Goal: Task Accomplishment & Management: Use online tool/utility

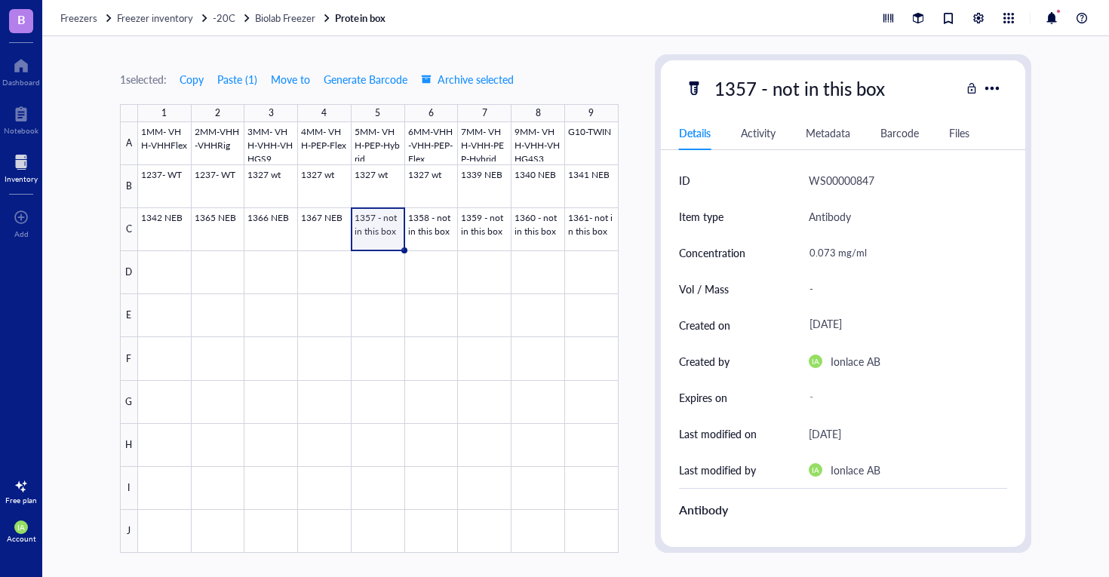
scroll to position [644, 0]
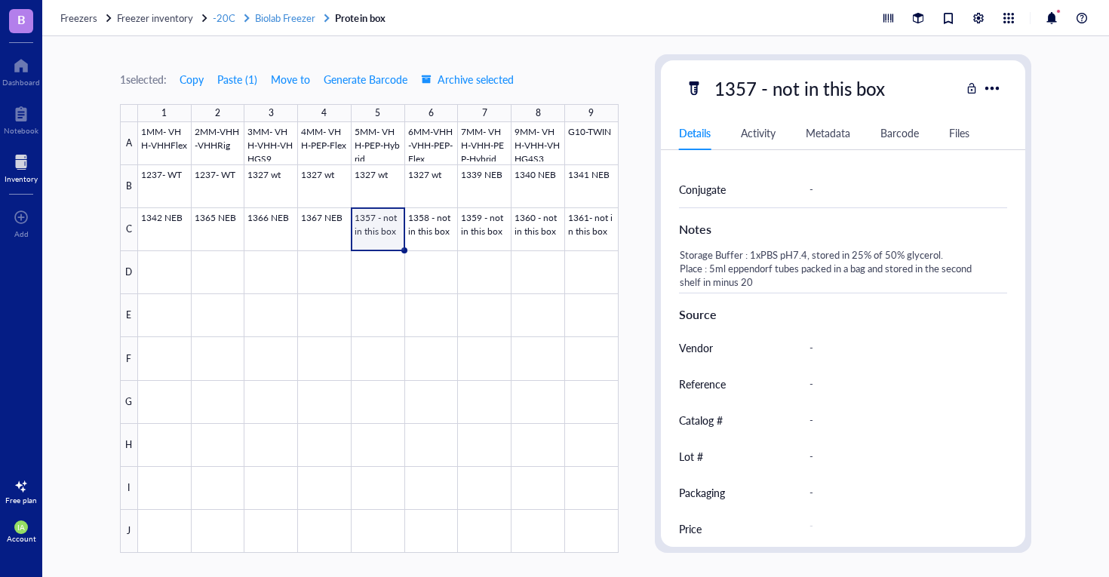
click at [284, 15] on span "Biolab Freezer" at bounding box center [285, 18] width 60 height 14
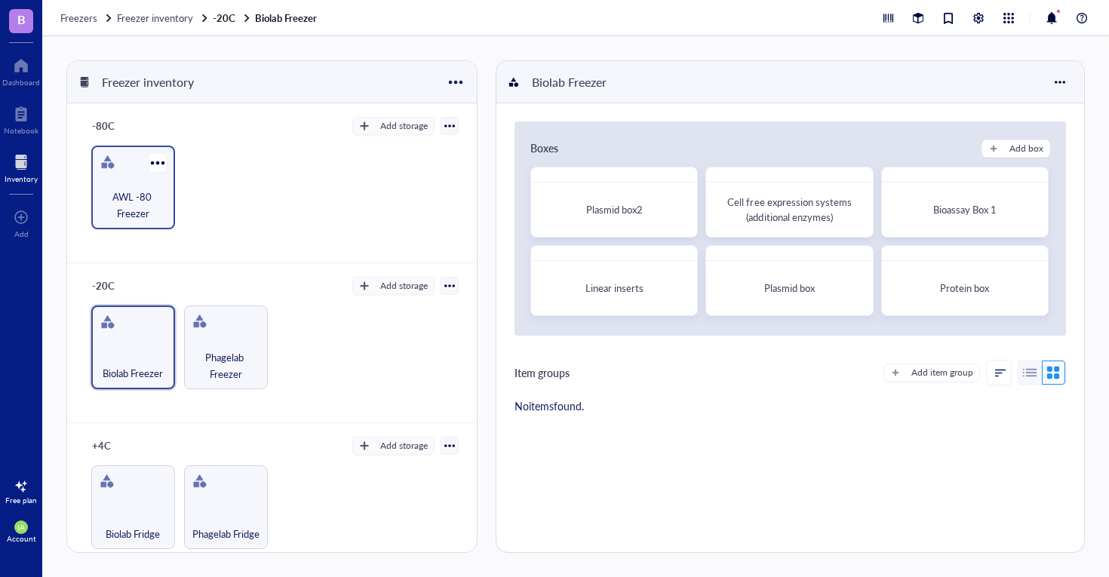
click at [148, 218] on span "AWL -80 Freezer" at bounding box center [133, 205] width 69 height 33
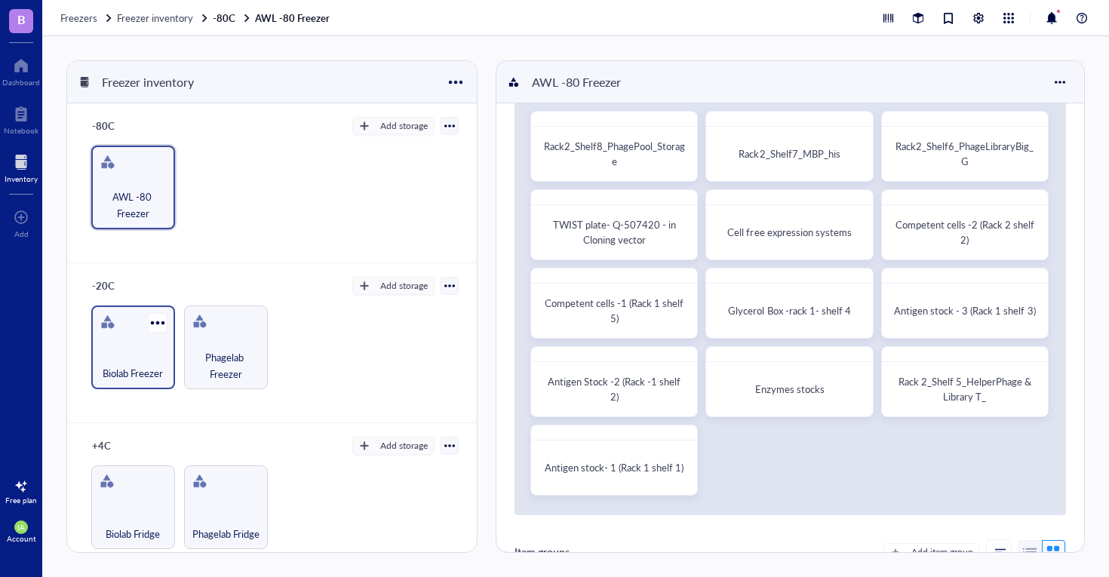
click at [142, 346] on div "Biolab Freezer" at bounding box center [133, 348] width 84 height 84
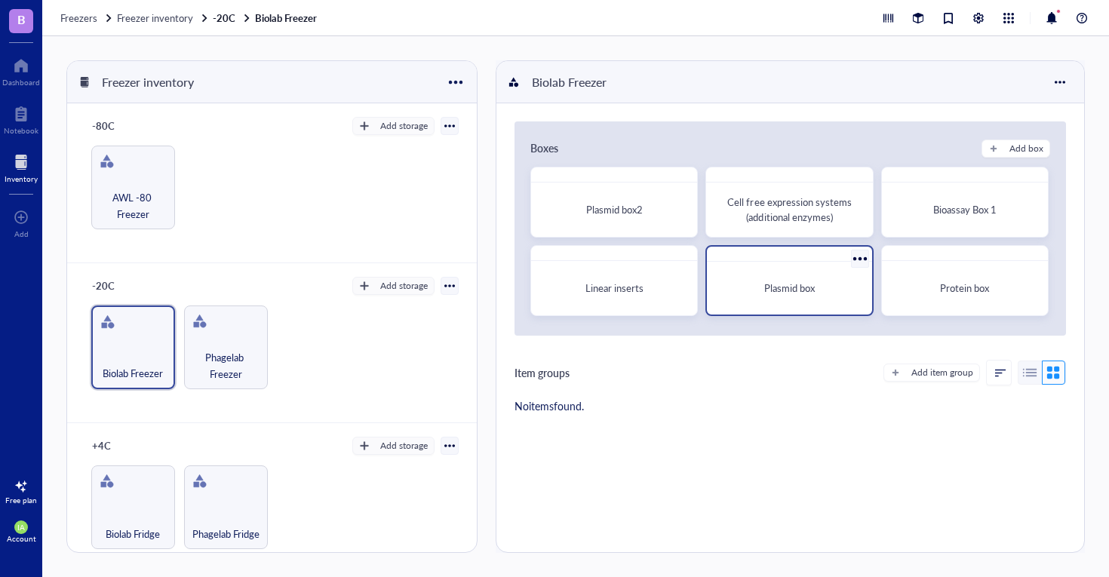
click at [837, 284] on div "Plasmid box" at bounding box center [789, 288] width 140 height 15
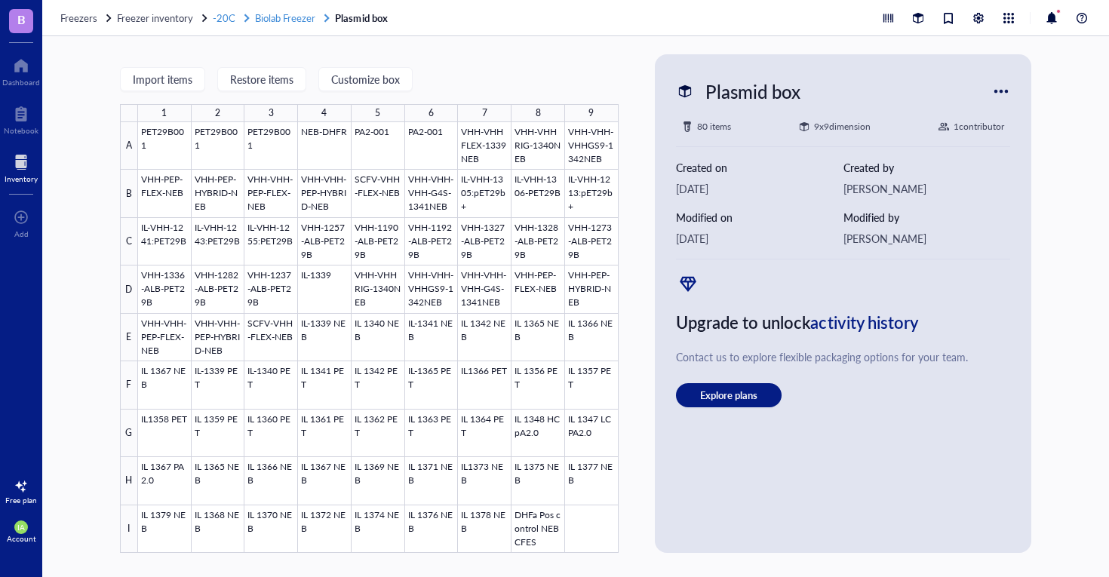
click at [284, 17] on span "Biolab Freezer" at bounding box center [285, 18] width 60 height 14
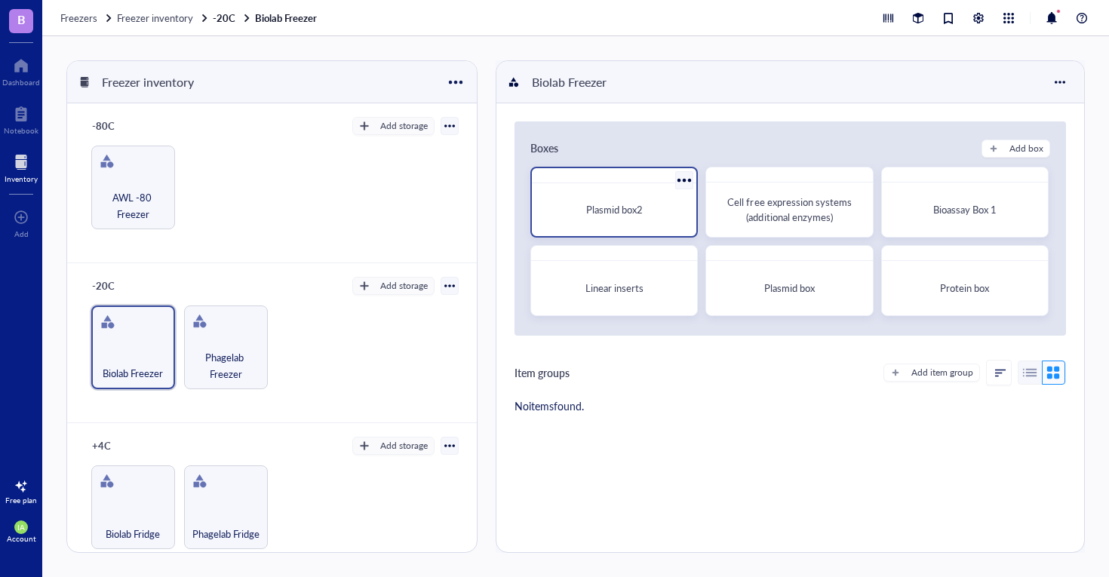
click at [625, 224] on div "Plasmid box2" at bounding box center [614, 209] width 152 height 41
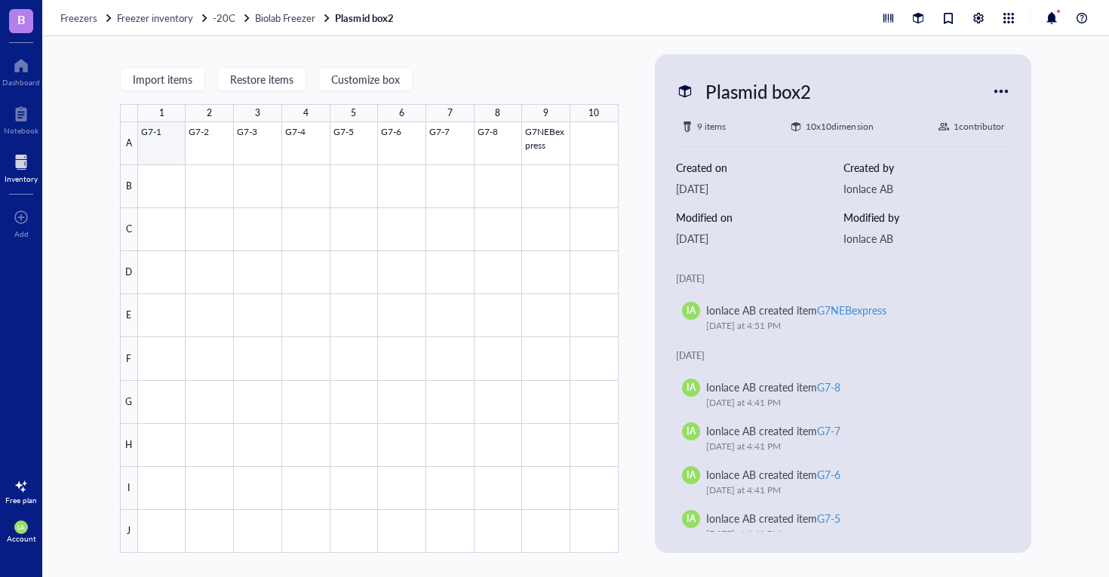
click at [185, 152] on div at bounding box center [378, 337] width 481 height 431
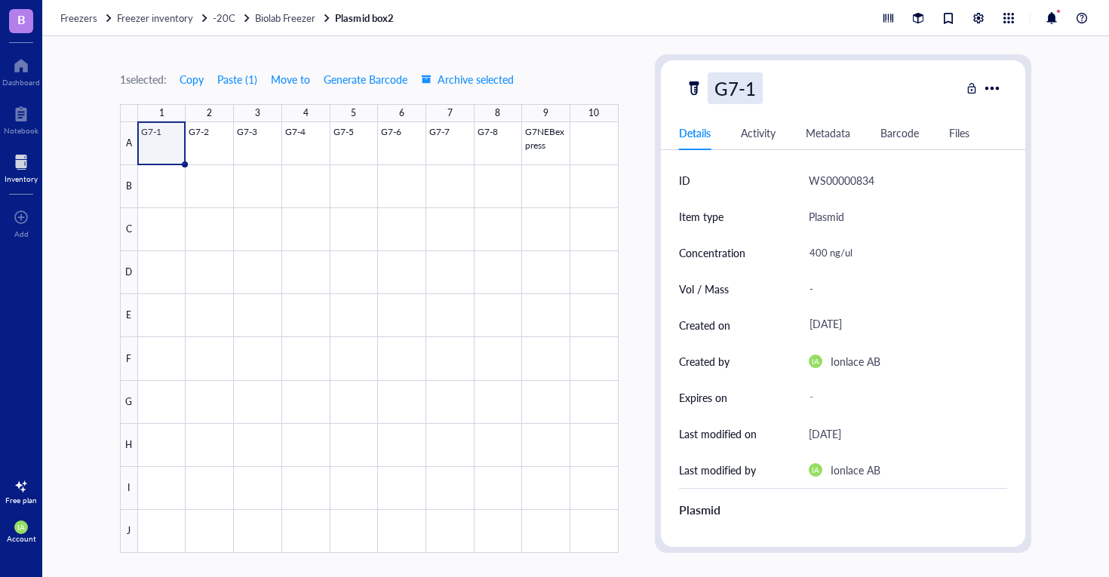
click at [756, 86] on div "G7-1" at bounding box center [735, 88] width 55 height 32
drag, startPoint x: 756, startPoint y: 88, endPoint x: 696, endPoint y: 88, distance: 59.6
click at [696, 88] on div "G7-1" at bounding box center [823, 88] width 276 height 32
type input "IL1380"
click at [201, 156] on div at bounding box center [378, 337] width 481 height 431
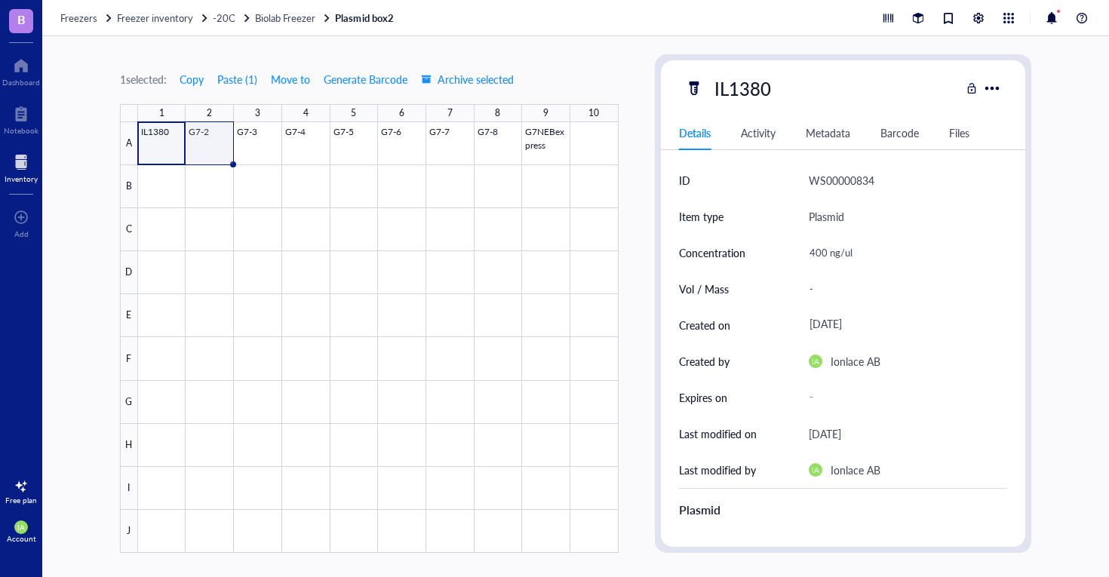
click at [205, 152] on div at bounding box center [378, 337] width 481 height 431
click at [756, 90] on div "G7-2" at bounding box center [735, 88] width 55 height 32
drag, startPoint x: 757, startPoint y: 91, endPoint x: 712, endPoint y: 91, distance: 45.3
click at [712, 91] on input "G7-2" at bounding box center [740, 88] width 63 height 30
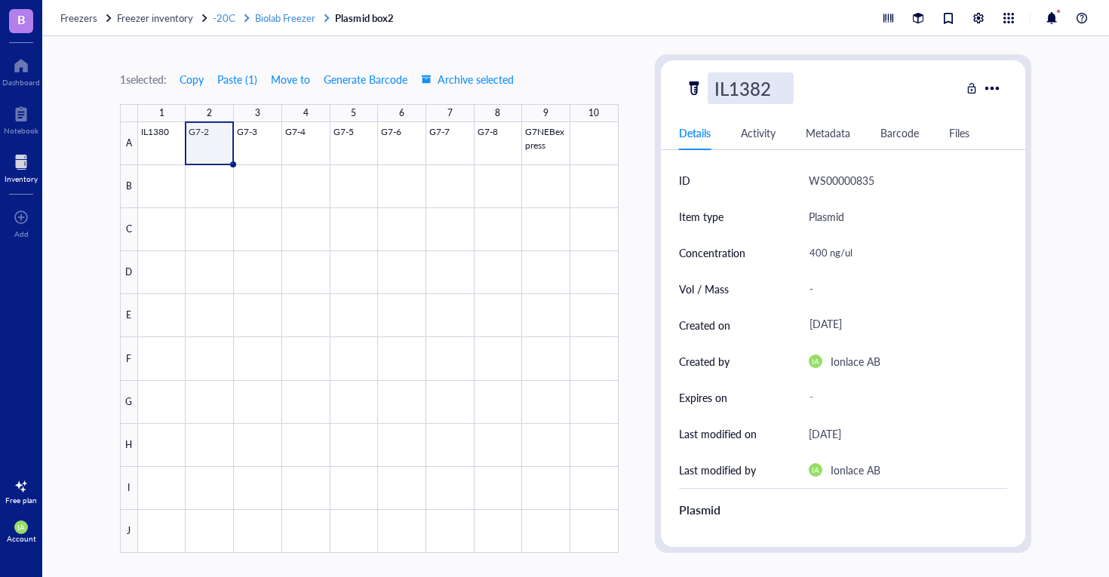
type input "IL1382"
click at [255, 152] on div at bounding box center [378, 337] width 481 height 431
click at [212, 142] on div at bounding box center [378, 337] width 481 height 431
click at [266, 140] on div at bounding box center [378, 337] width 481 height 431
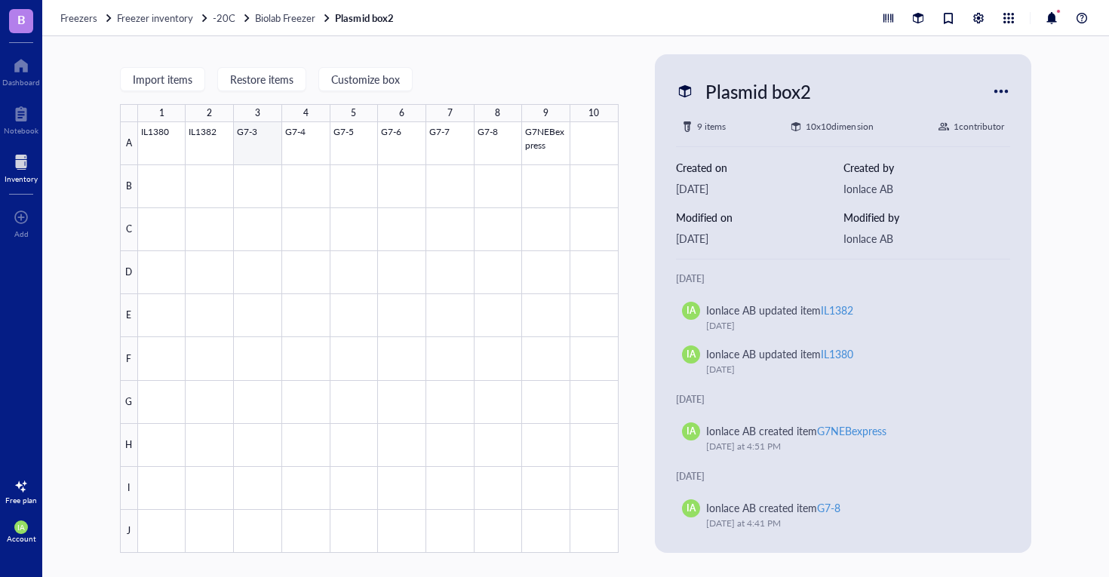
click at [251, 140] on div at bounding box center [378, 337] width 481 height 431
click at [217, 143] on div at bounding box center [378, 337] width 481 height 431
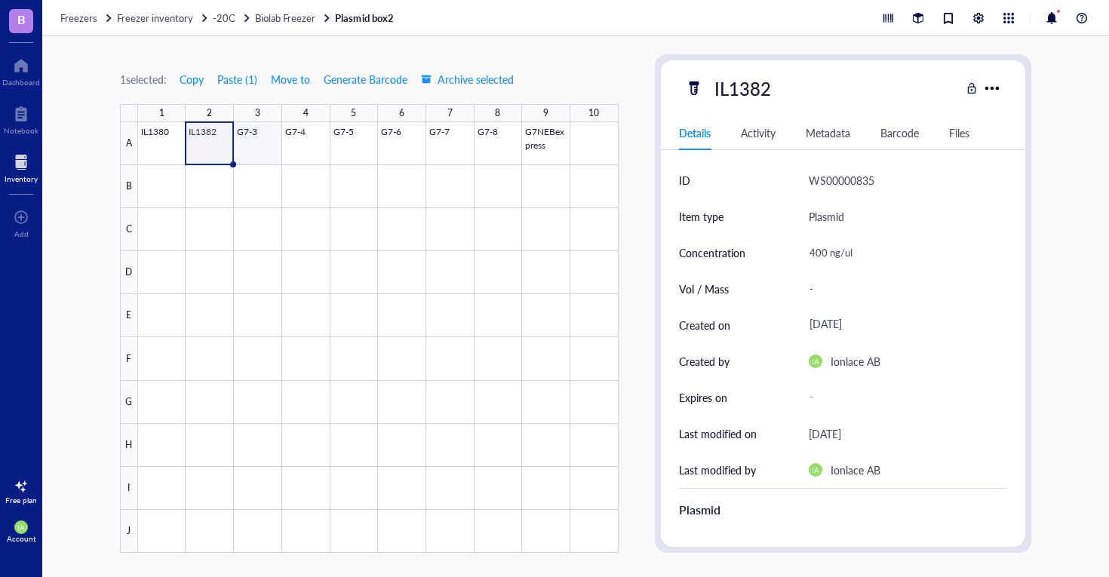
click at [260, 142] on div at bounding box center [378, 337] width 481 height 431
click at [769, 97] on div "G7-3" at bounding box center [823, 88] width 276 height 32
click at [757, 95] on div "G7-3" at bounding box center [735, 88] width 55 height 32
click at [757, 95] on input "G7-3" at bounding box center [740, 88] width 63 height 30
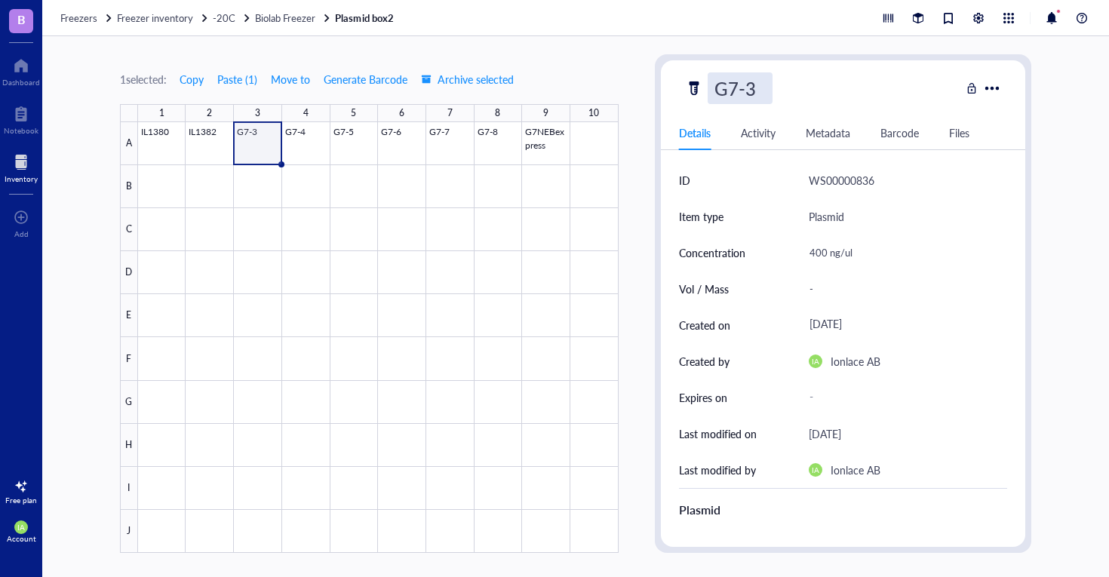
click at [757, 94] on input "G7-3" at bounding box center [740, 88] width 63 height 30
drag, startPoint x: 759, startPoint y: 92, endPoint x: 697, endPoint y: 91, distance: 61.1
click at [697, 91] on div "G7-3" at bounding box center [823, 88] width 276 height 32
type input "IL1383"
click at [297, 203] on div at bounding box center [378, 337] width 481 height 431
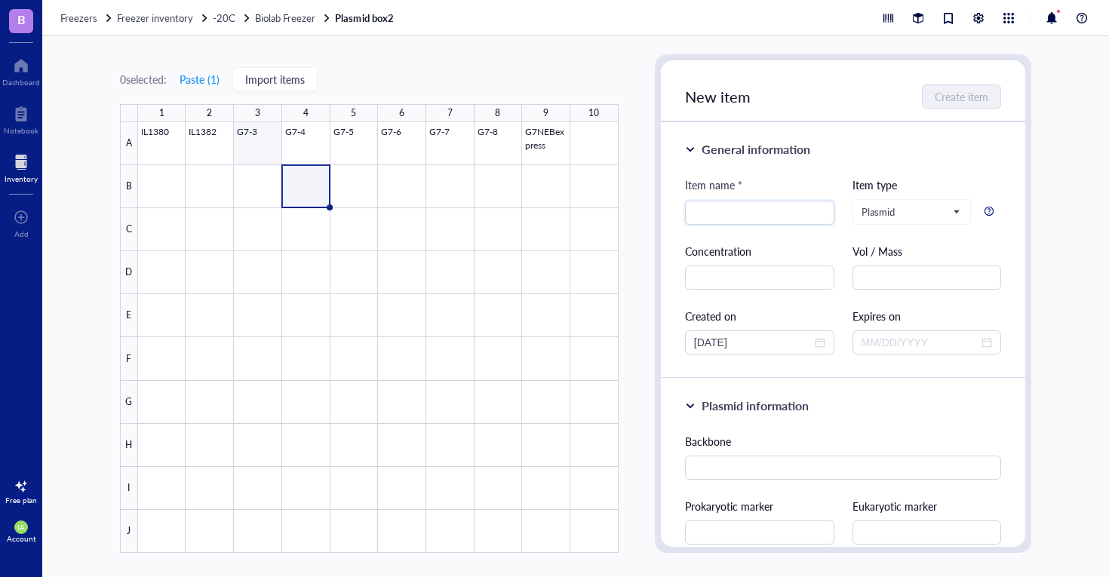
click at [268, 157] on div at bounding box center [378, 337] width 481 height 431
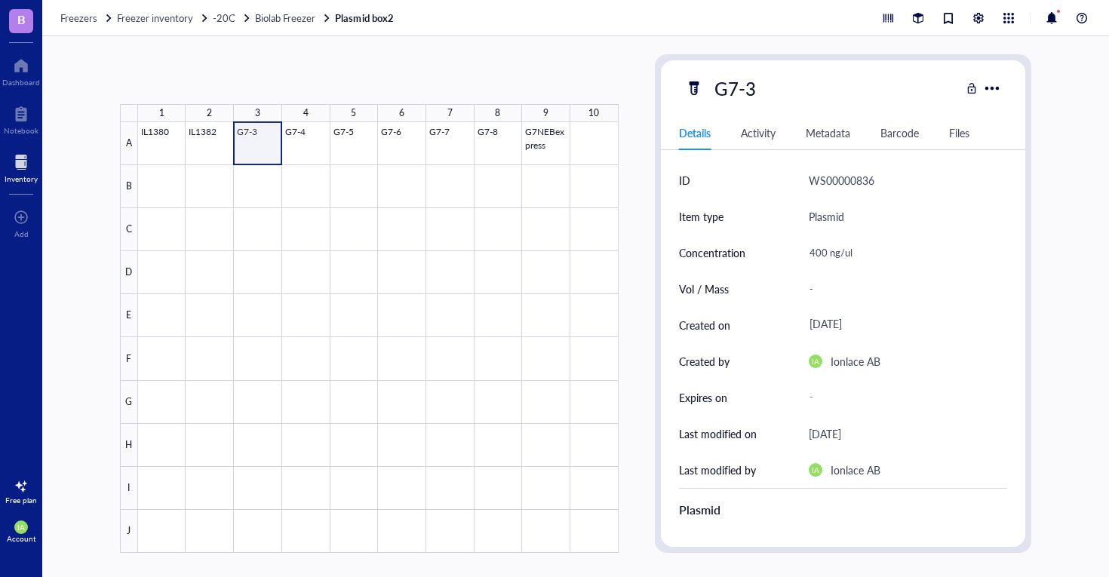
click at [267, 153] on div at bounding box center [378, 337] width 481 height 431
click at [271, 132] on div at bounding box center [378, 337] width 481 height 431
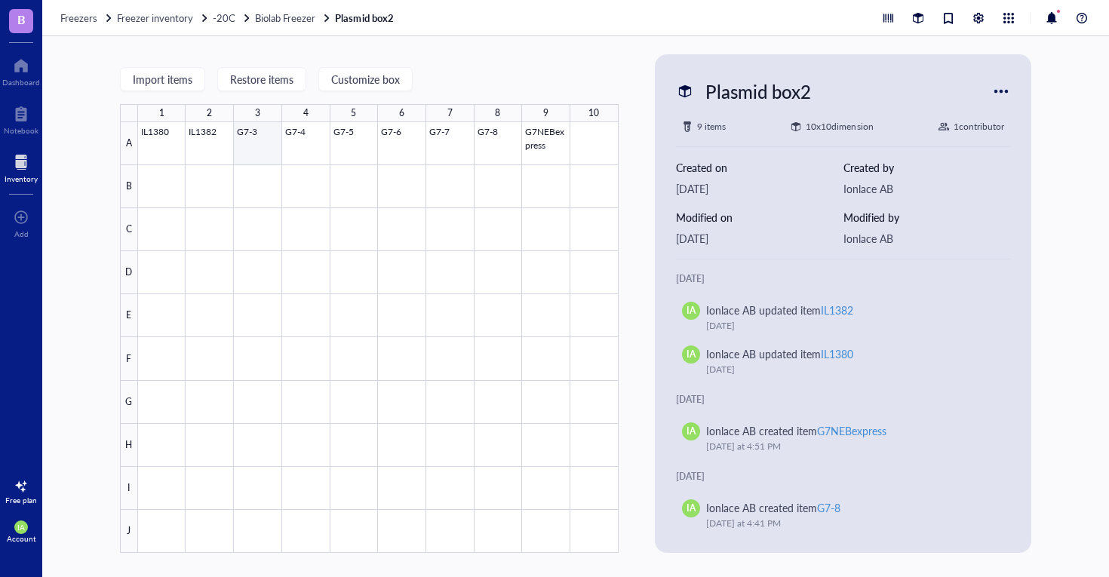
click at [205, 140] on div at bounding box center [378, 337] width 481 height 431
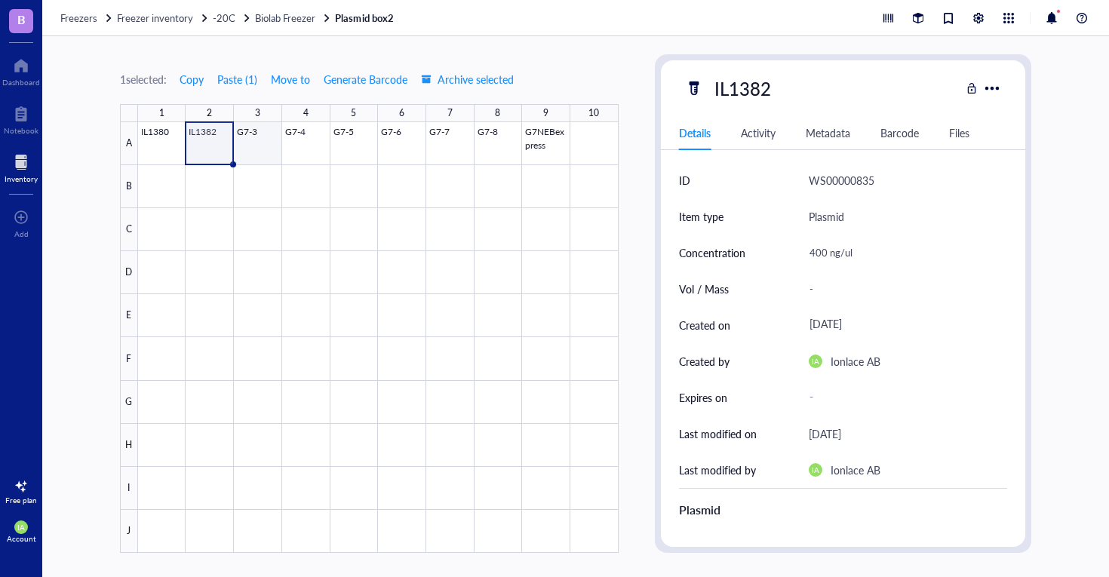
click at [253, 138] on div at bounding box center [378, 337] width 481 height 431
click at [254, 138] on div at bounding box center [378, 337] width 481 height 431
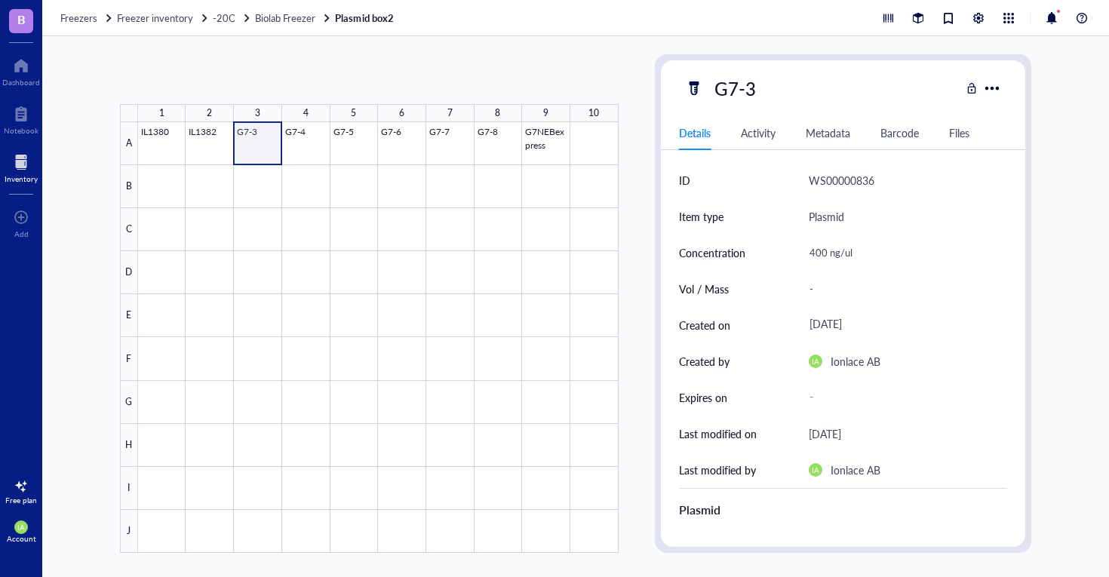
click at [254, 138] on div at bounding box center [378, 337] width 481 height 431
click at [261, 131] on div at bounding box center [378, 337] width 481 height 431
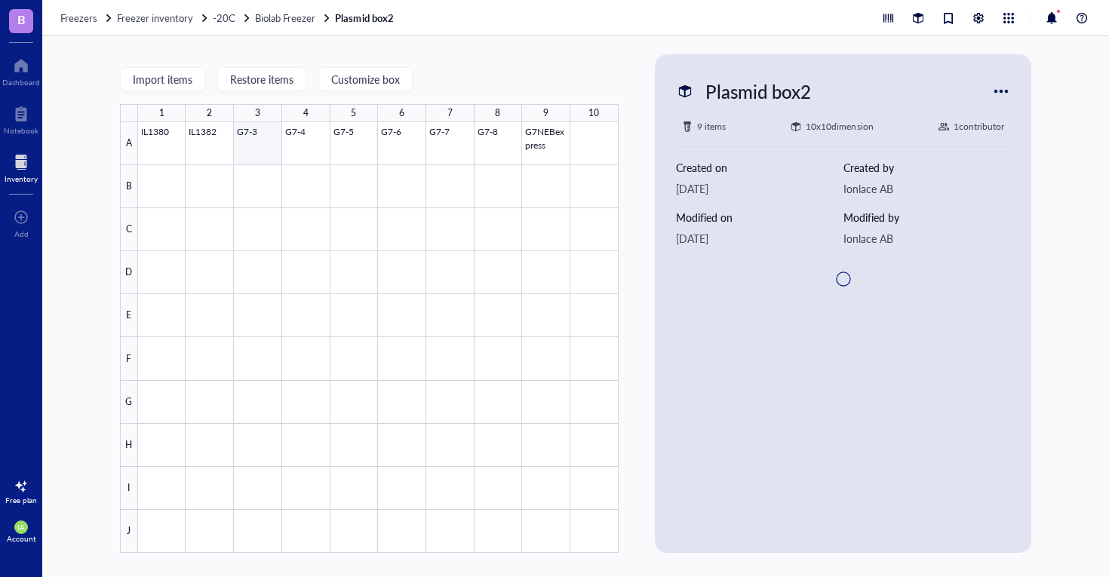
click at [261, 131] on div at bounding box center [378, 337] width 481 height 431
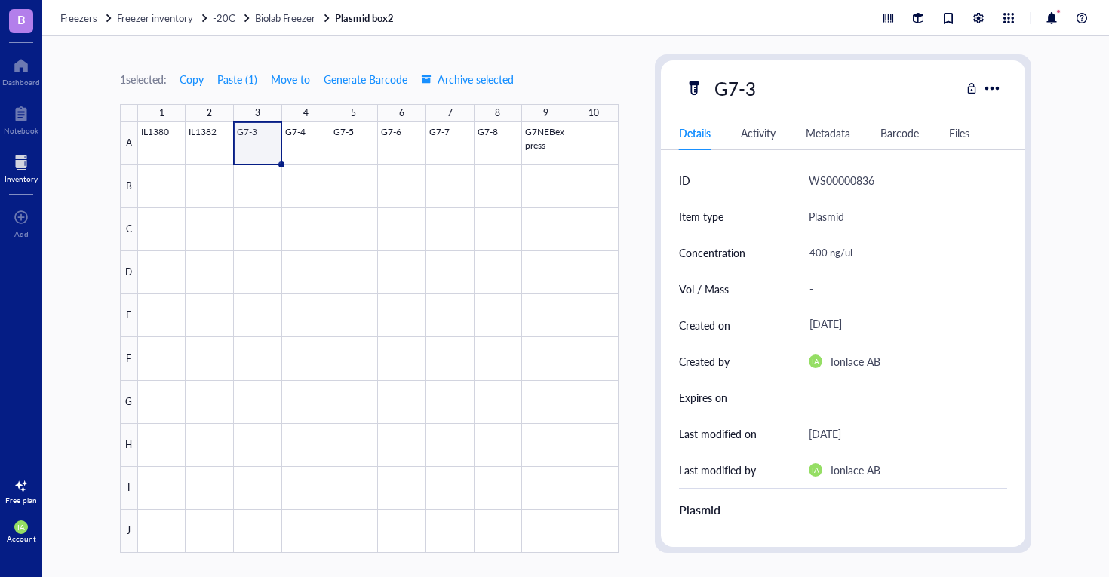
click at [265, 134] on div at bounding box center [378, 337] width 481 height 431
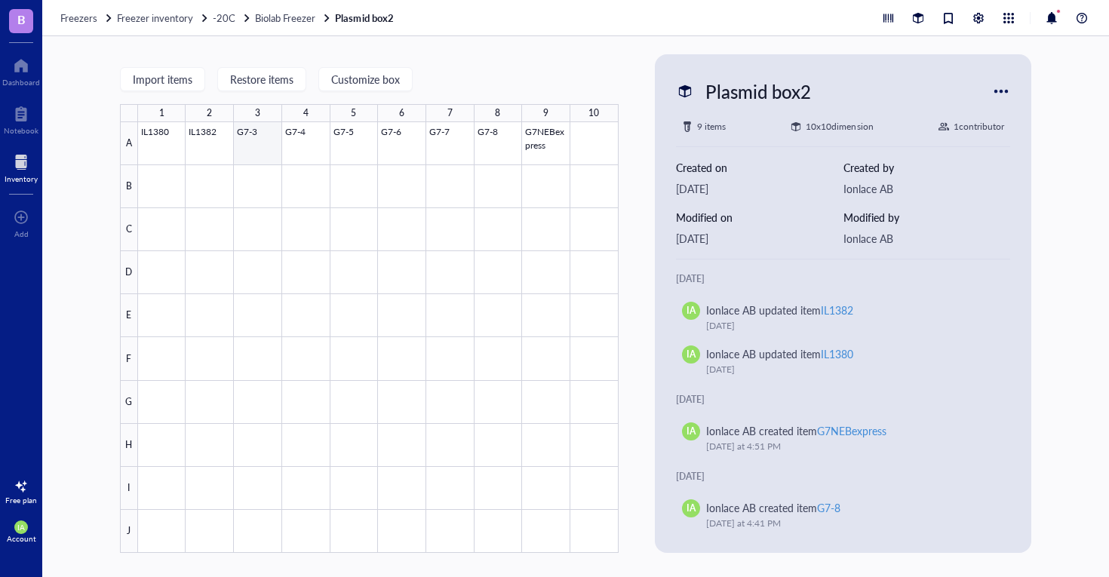
click at [254, 137] on div at bounding box center [378, 337] width 481 height 431
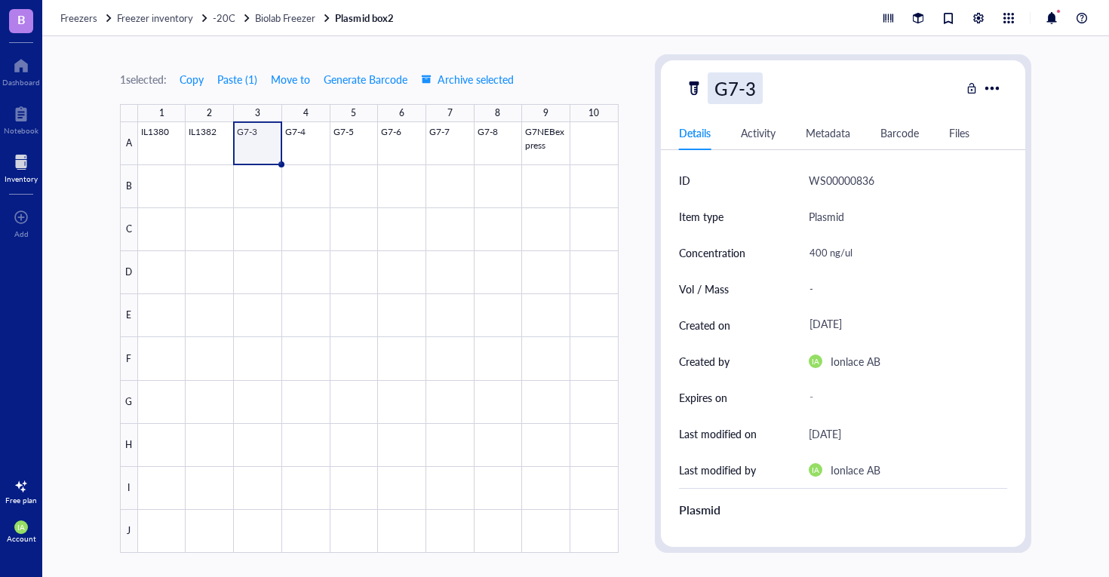
click at [751, 82] on div "G7-3" at bounding box center [735, 88] width 55 height 32
type input "G"
type input "IL1383"
click at [439, 172] on div at bounding box center [378, 337] width 481 height 431
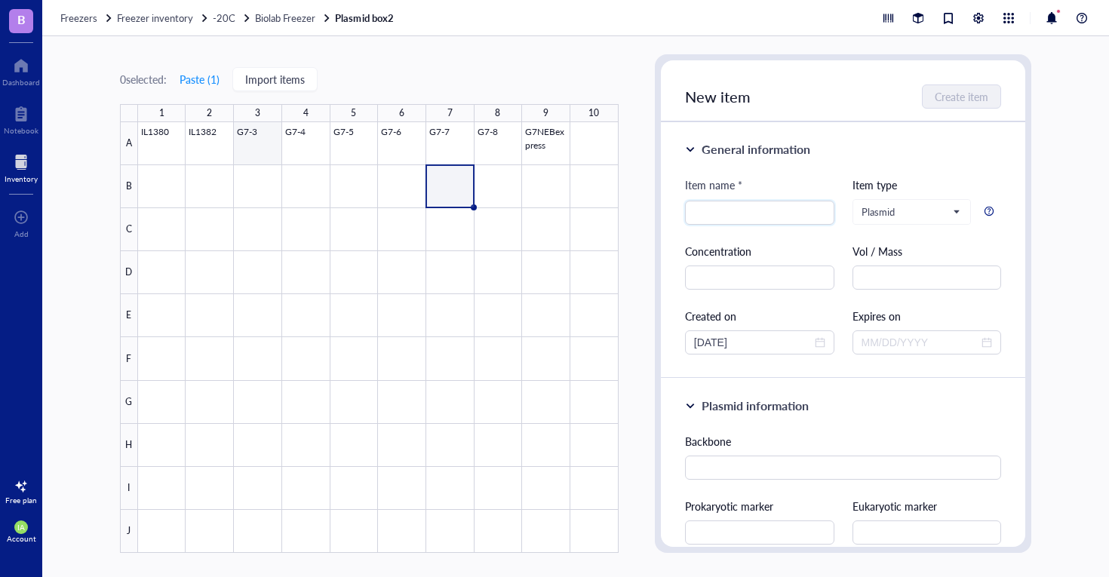
click at [254, 143] on div at bounding box center [378, 337] width 481 height 431
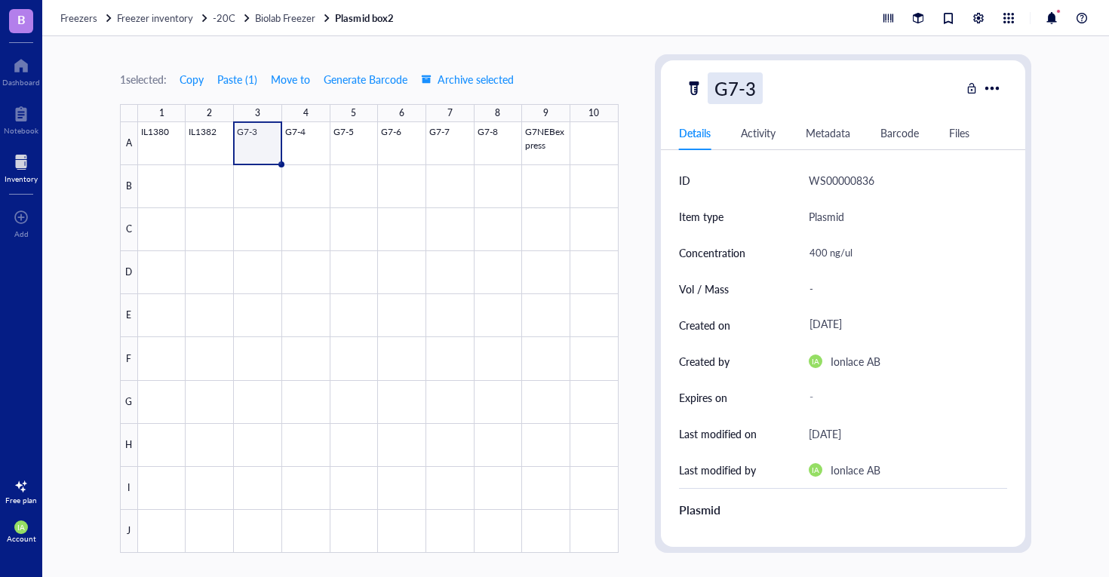
click at [748, 88] on div "G7-3" at bounding box center [735, 88] width 55 height 32
click at [748, 88] on input "G7-3" at bounding box center [740, 88] width 63 height 30
click at [757, 88] on input "G7-3" at bounding box center [740, 88] width 63 height 30
drag, startPoint x: 757, startPoint y: 88, endPoint x: 701, endPoint y: 88, distance: 55.9
click at [701, 88] on div "G7-3" at bounding box center [823, 88] width 276 height 32
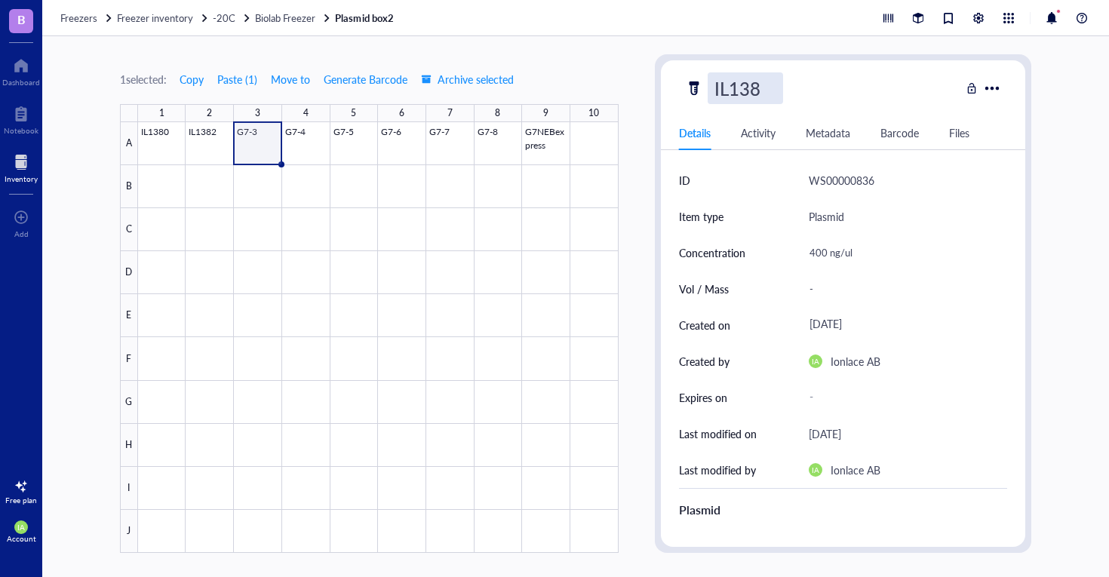
type input "IL1383"
click at [303, 148] on div at bounding box center [378, 337] width 481 height 431
click at [752, 88] on div "G7-4" at bounding box center [735, 88] width 55 height 32
click at [752, 88] on input "G7-4" at bounding box center [740, 88] width 63 height 30
click at [754, 88] on input "G7-4" at bounding box center [740, 88] width 63 height 30
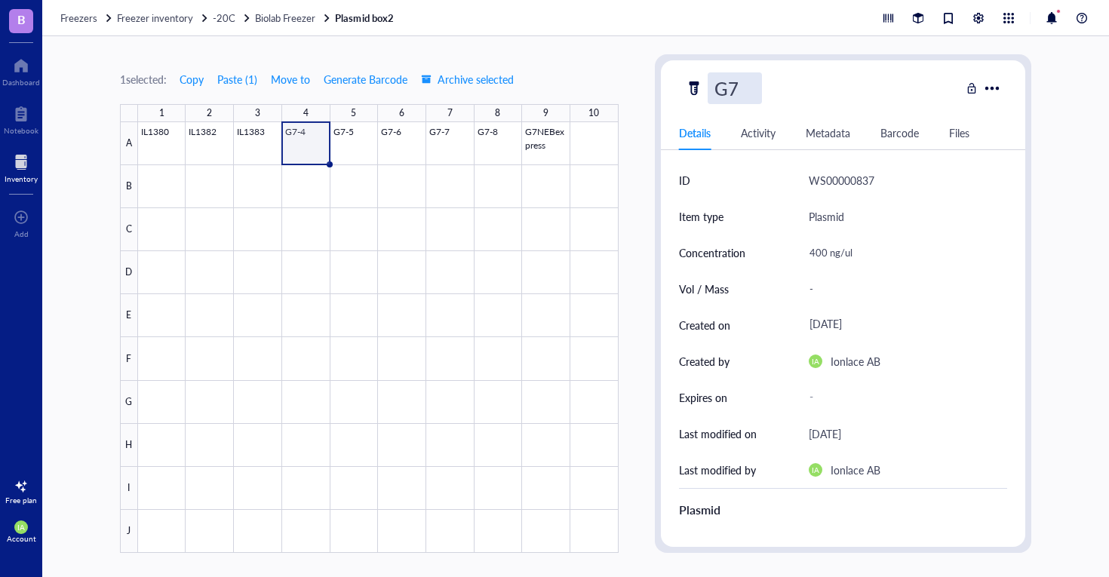
type input "G"
type input "IL1384"
click at [358, 146] on div at bounding box center [378, 337] width 481 height 431
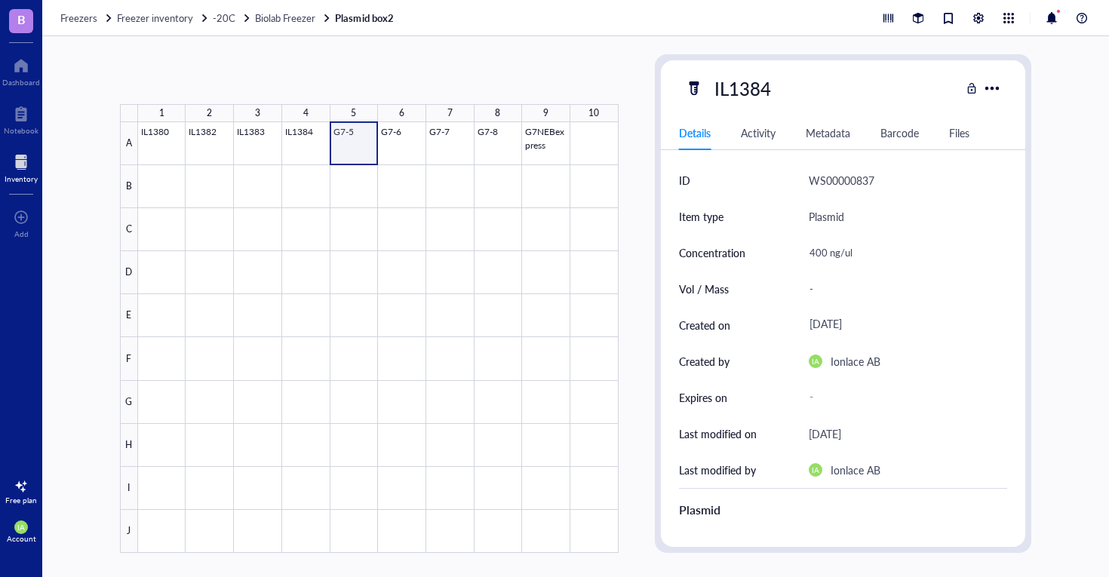
click at [358, 145] on div at bounding box center [378, 337] width 481 height 431
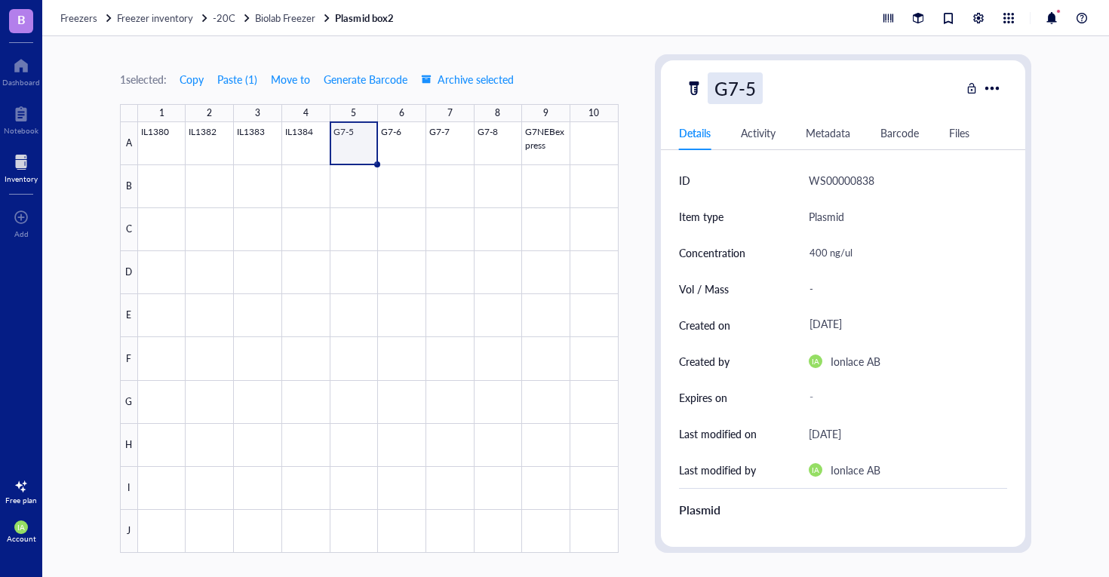
click at [737, 96] on div "G7-5" at bounding box center [735, 88] width 55 height 32
click at [737, 96] on input "G7-5" at bounding box center [740, 88] width 63 height 30
click at [759, 94] on input "G7-5" at bounding box center [740, 88] width 63 height 30
type input "G"
type input "IL1385"
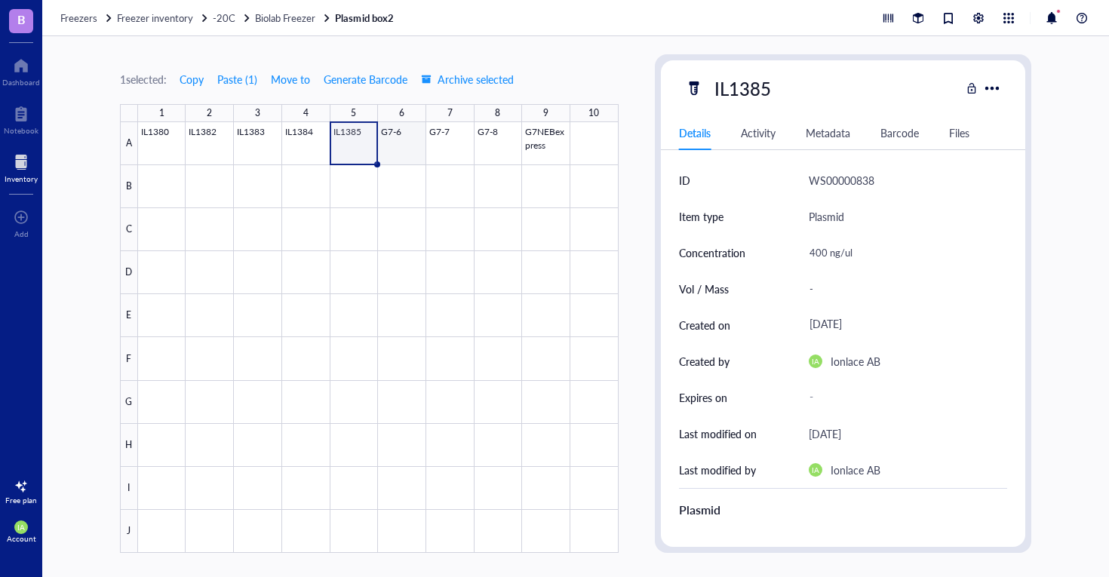
click at [393, 134] on div at bounding box center [378, 337] width 481 height 431
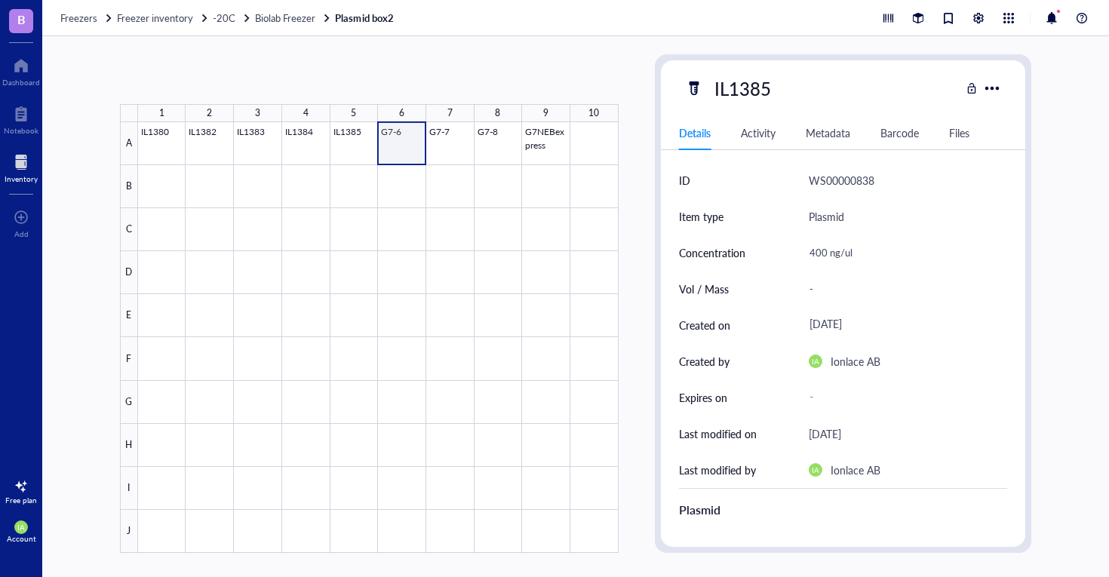
click at [393, 134] on div at bounding box center [378, 337] width 481 height 431
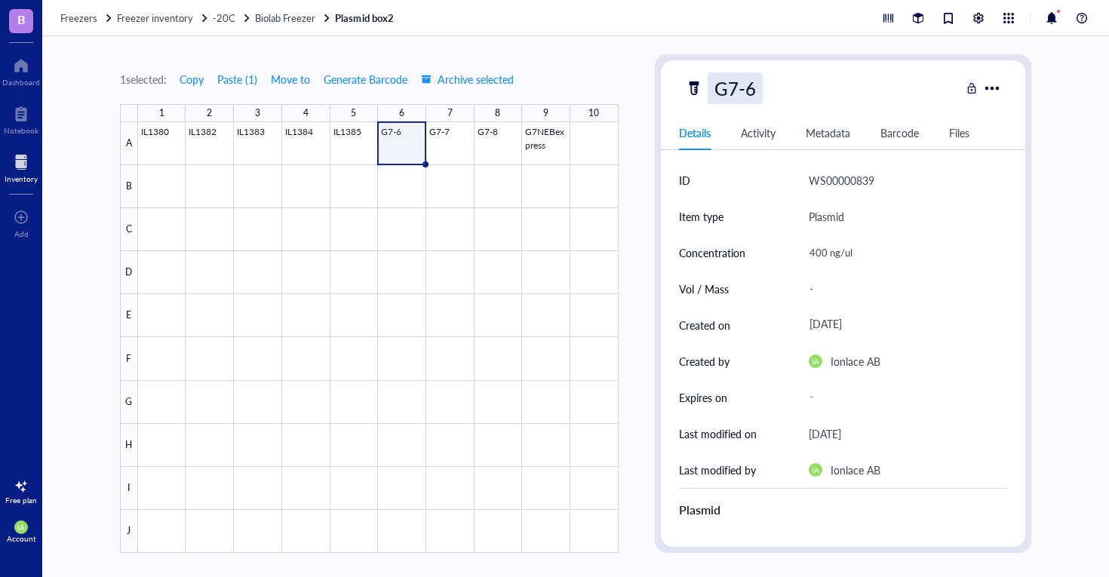
click at [771, 94] on div "G7-6" at bounding box center [823, 88] width 276 height 32
click at [751, 94] on div "G7-6" at bounding box center [735, 88] width 55 height 32
click at [761, 93] on input "G7-6" at bounding box center [740, 88] width 63 height 30
type input "G"
type input "IL1386"
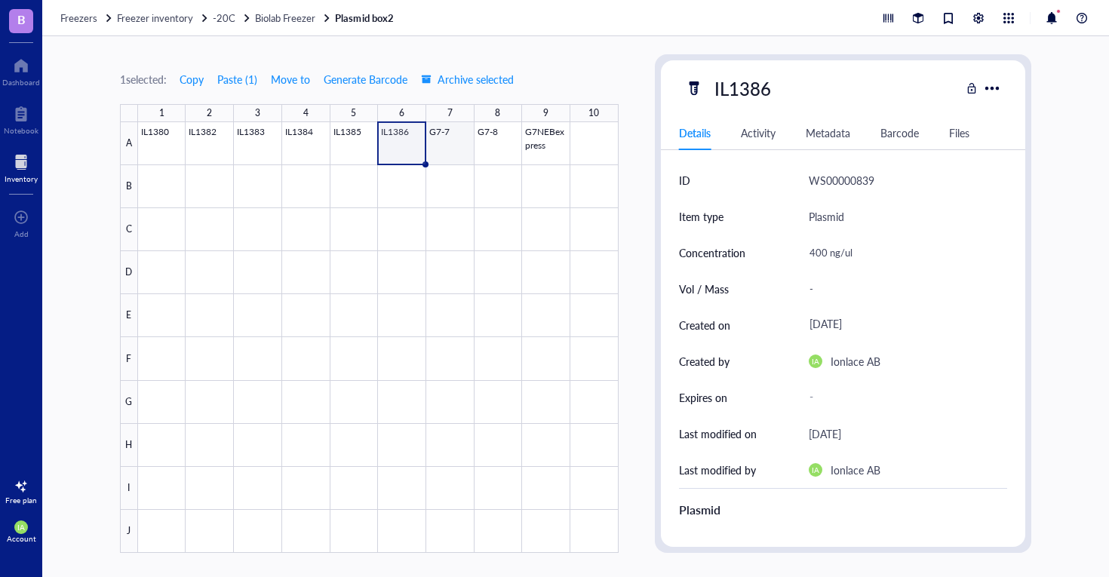
click at [439, 155] on div at bounding box center [378, 337] width 481 height 431
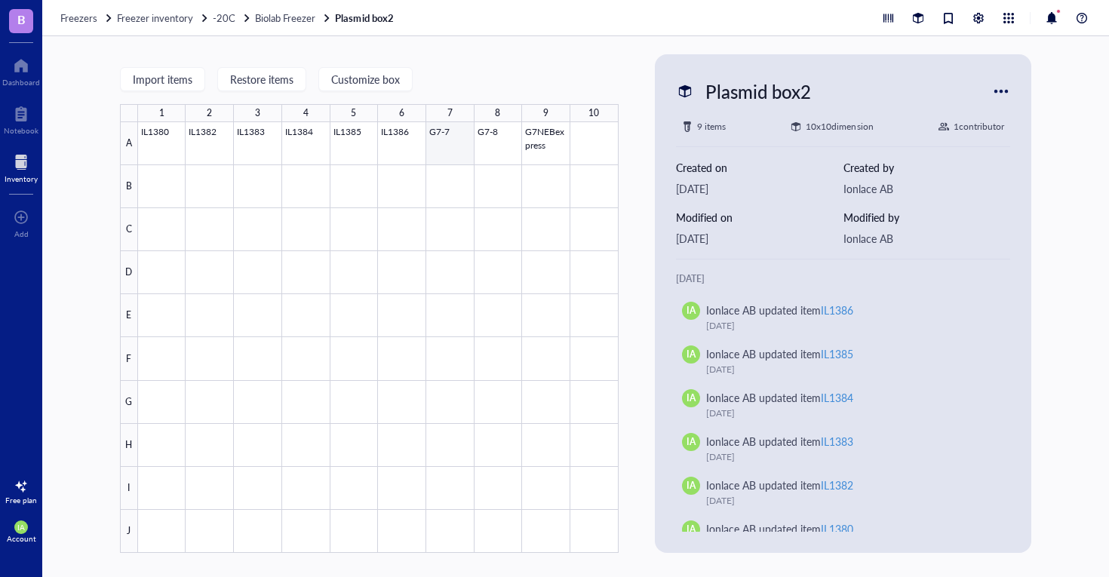
click at [426, 142] on div at bounding box center [378, 337] width 481 height 431
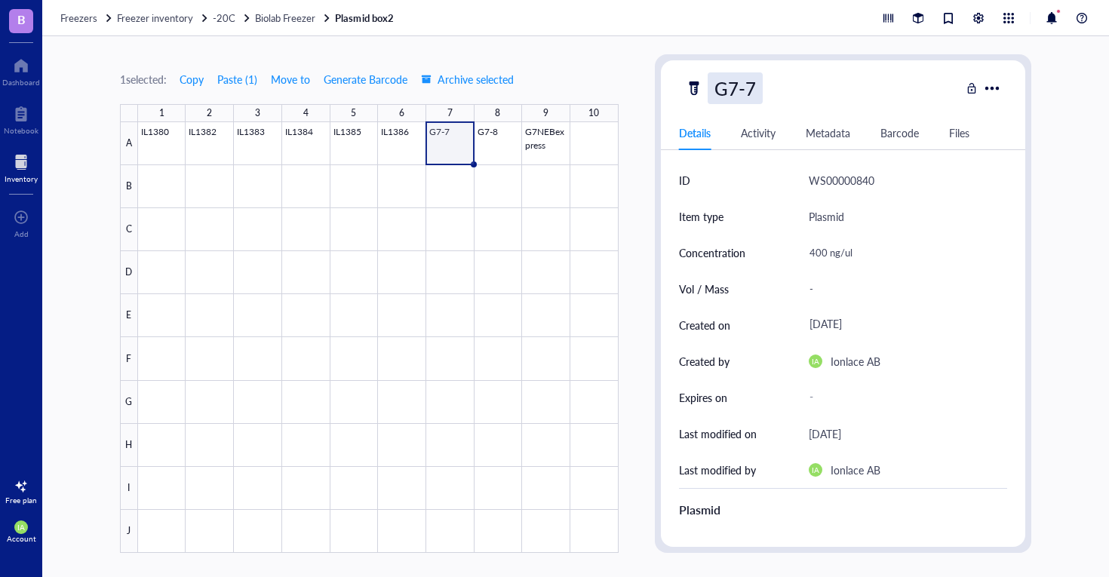
click at [746, 78] on div "G7-7" at bounding box center [735, 88] width 55 height 32
click at [762, 89] on input "G7-7" at bounding box center [740, 88] width 63 height 30
drag, startPoint x: 762, startPoint y: 89, endPoint x: 709, endPoint y: 89, distance: 52.1
click at [709, 89] on input "G7-7" at bounding box center [740, 88] width 63 height 30
type input "IL1387"
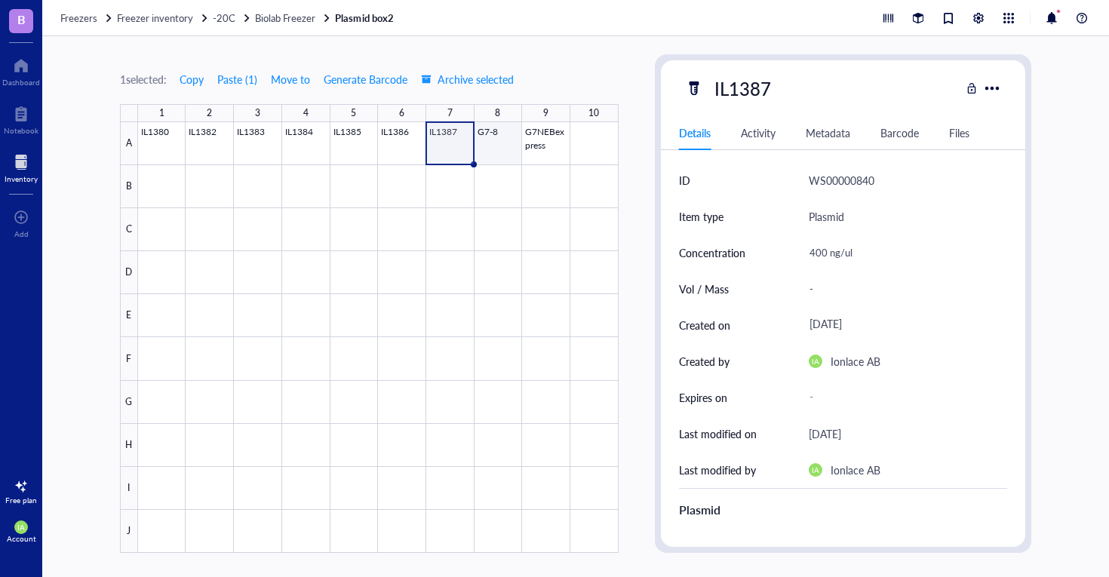
click at [494, 142] on div at bounding box center [378, 337] width 481 height 431
click at [766, 86] on div "G7-8" at bounding box center [823, 88] width 276 height 32
click at [756, 90] on div "G7-8" at bounding box center [735, 88] width 55 height 32
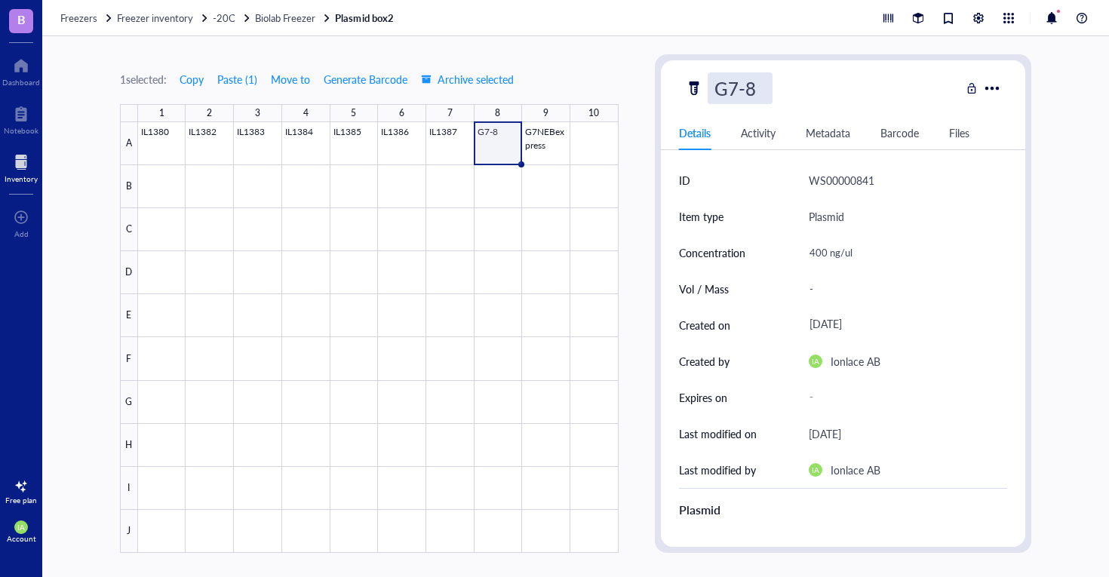
click at [756, 90] on input "G7-8" at bounding box center [740, 88] width 63 height 30
drag, startPoint x: 756, startPoint y: 90, endPoint x: 715, endPoint y: 91, distance: 41.5
click at [715, 91] on input "G7-8" at bounding box center [740, 88] width 63 height 30
type input "IL1388"
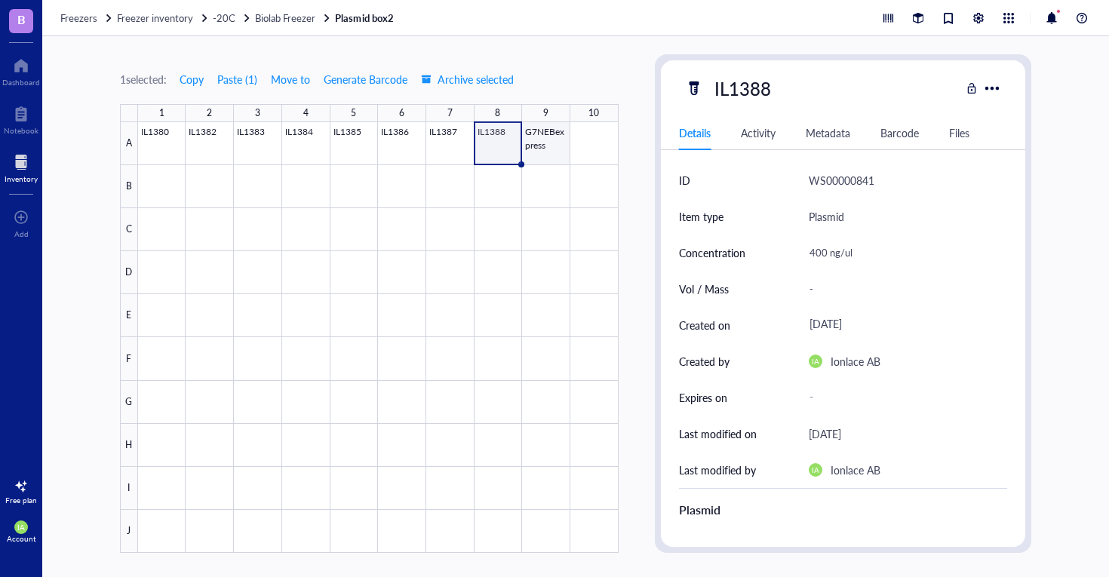
click at [557, 141] on div at bounding box center [378, 337] width 481 height 431
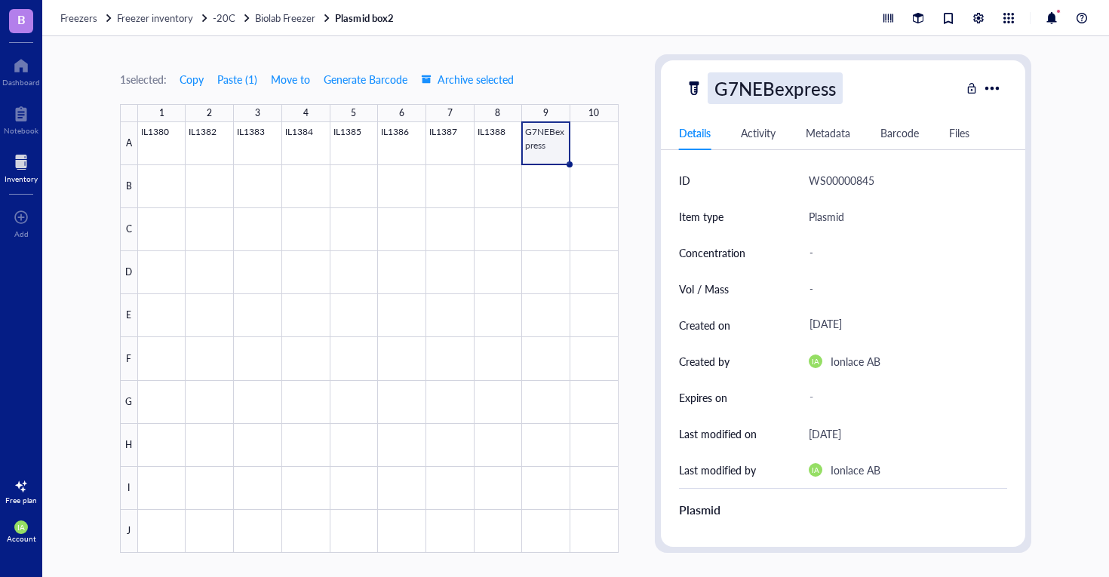
click at [762, 91] on div "G7NEBexpress" at bounding box center [775, 88] width 135 height 32
click at [762, 91] on input "G7NEBexpress" at bounding box center [783, 88] width 148 height 30
type input "IL-1360 - NEBexpress"
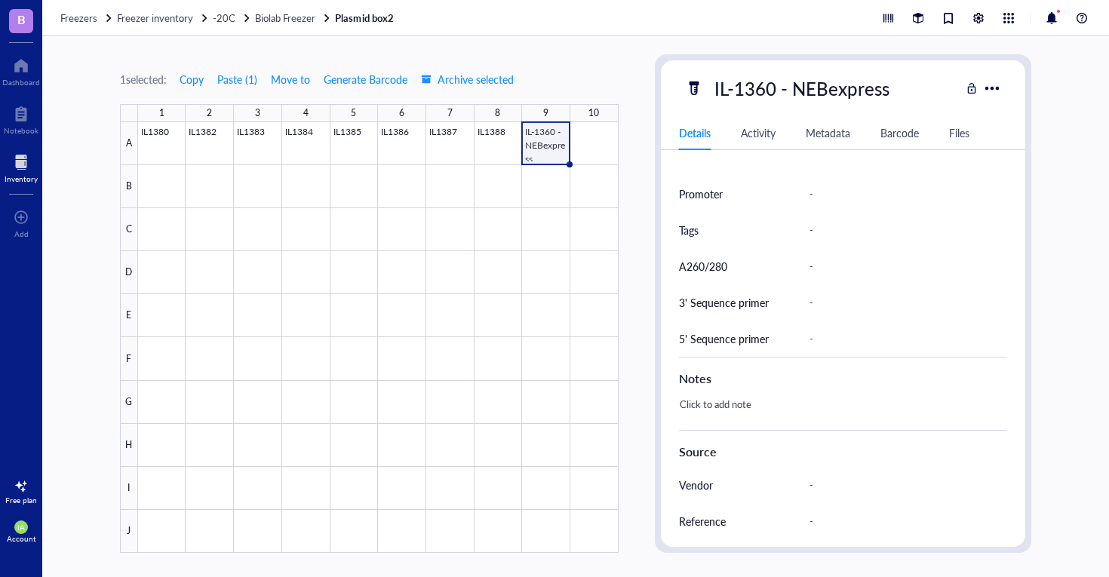
scroll to position [441, 0]
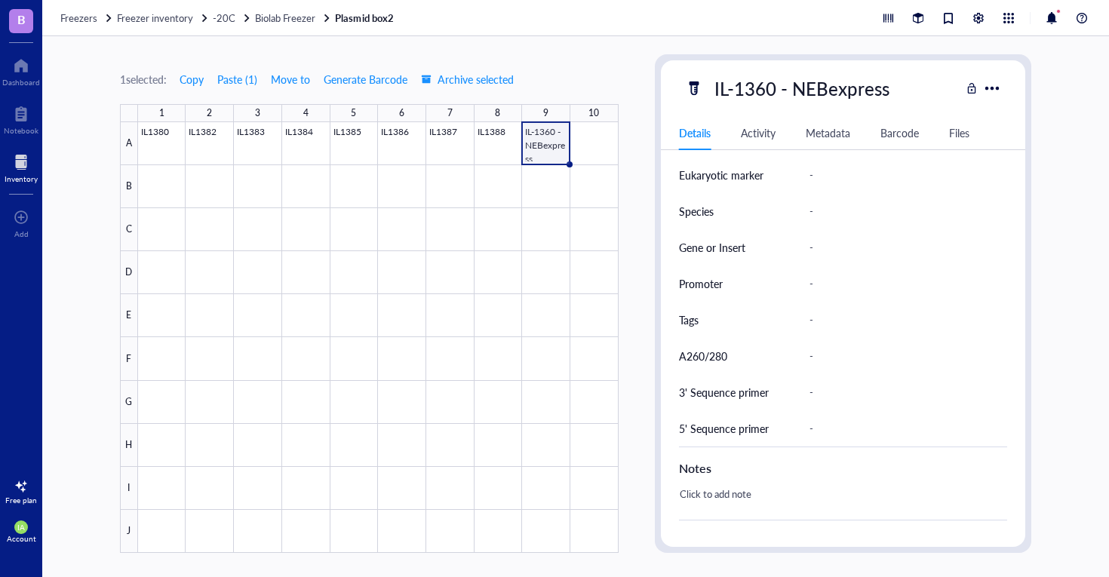
drag, startPoint x: 190, startPoint y: 43, endPoint x: 211, endPoint y: 51, distance: 21.7
click at [190, 43] on div "1 selected: Copy Paste ( 1 ) Move to Generate Barcode Archive selected 1 2 3 4 …" at bounding box center [575, 306] width 1067 height 541
click at [233, 66] on div "1 selected: Copy Paste ( 1 ) Move to Generate Barcode Archive selected 1 2 3 4 …" at bounding box center [369, 303] width 499 height 499
click at [233, 72] on button "Paste ( 1 )" at bounding box center [238, 79] width 42 height 24
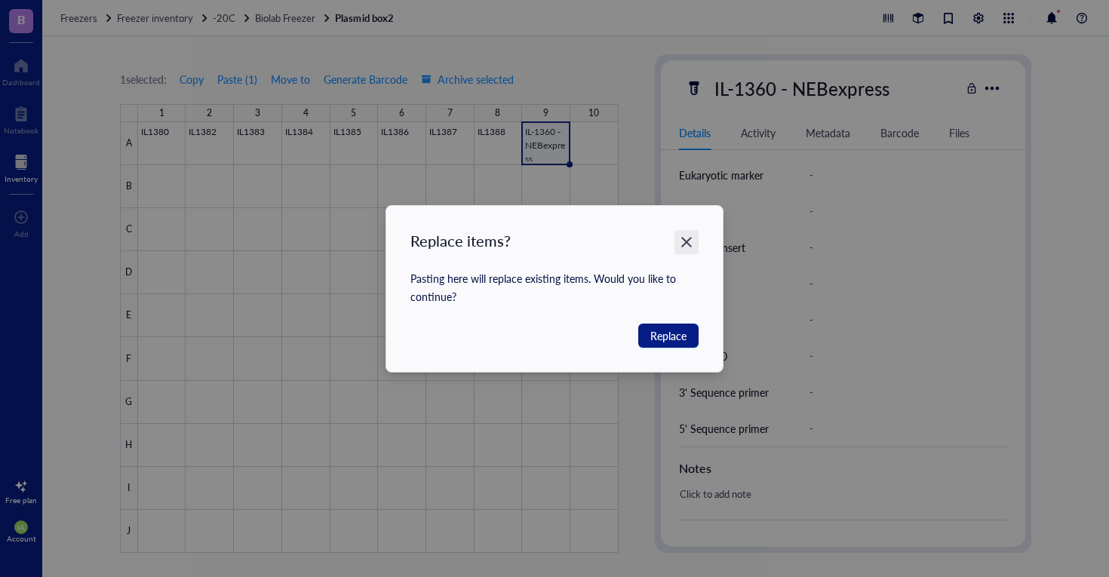
click at [695, 232] on div "Close" at bounding box center [687, 242] width 24 height 24
